Goal: Use online tool/utility: Utilize a website feature to perform a specific function

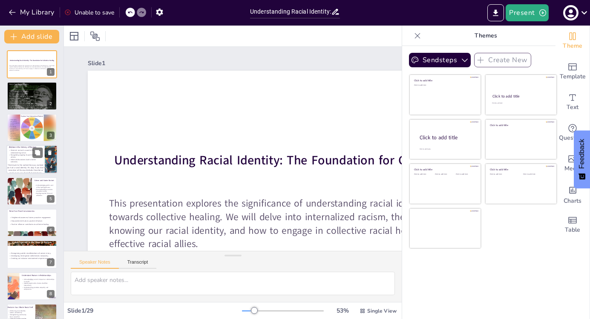
checkbox input "true"
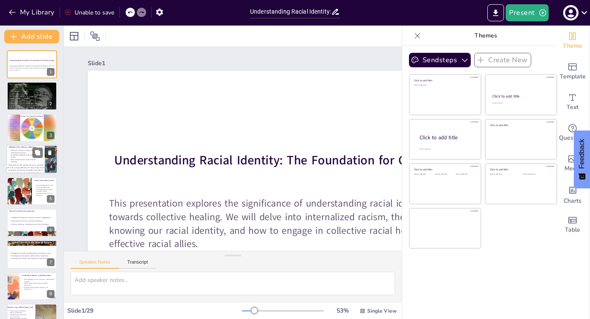
checkbox input "true"
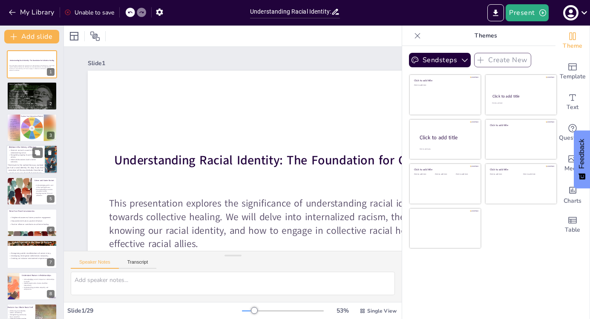
checkbox input "true"
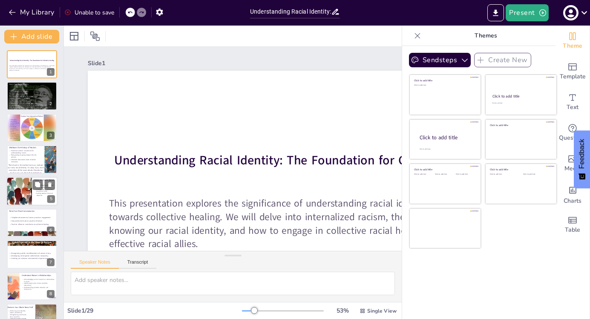
checkbox input "true"
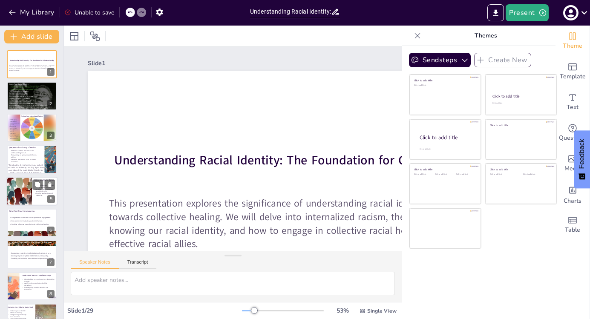
checkbox input "true"
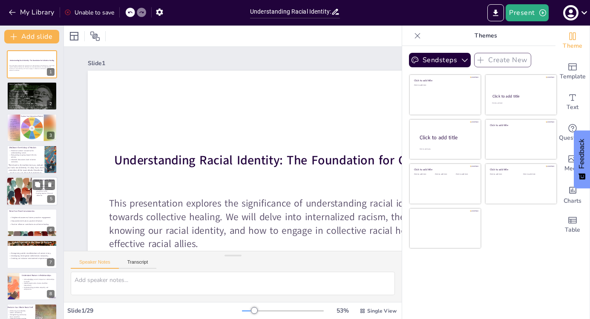
checkbox input "true"
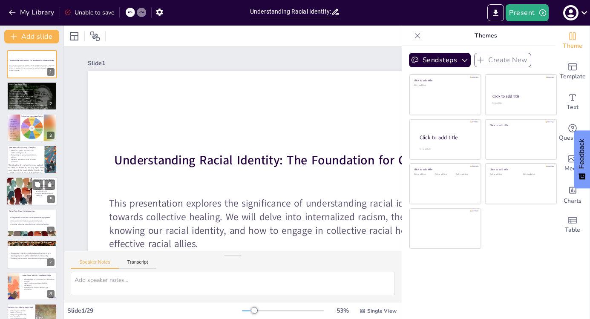
checkbox input "true"
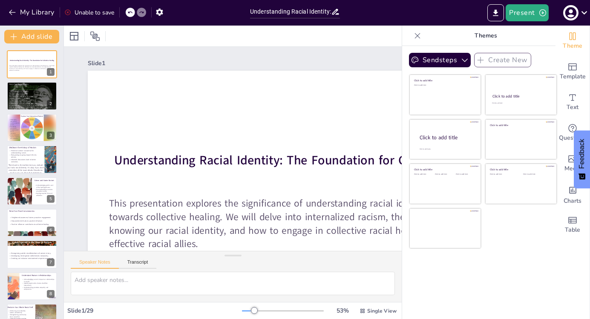
checkbox input "true"
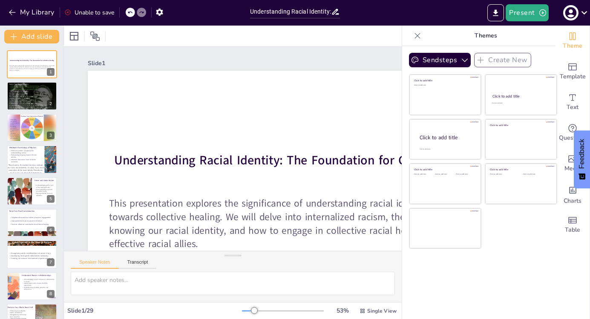
checkbox input "true"
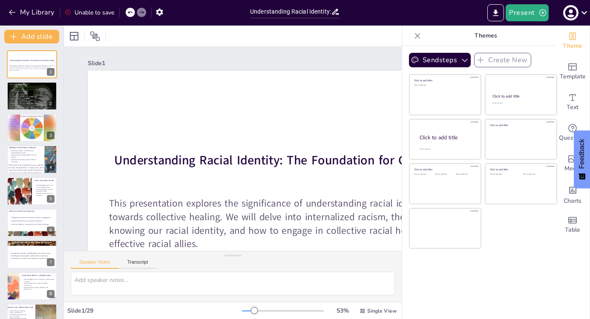
checkbox input "true"
